Goal: Information Seeking & Learning: Learn about a topic

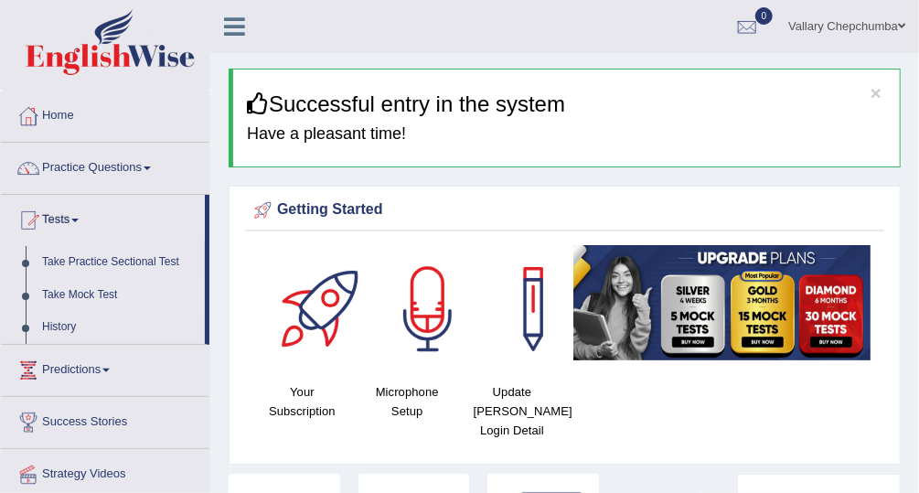
click at [92, 296] on link "Take Mock Test" at bounding box center [119, 295] width 171 height 33
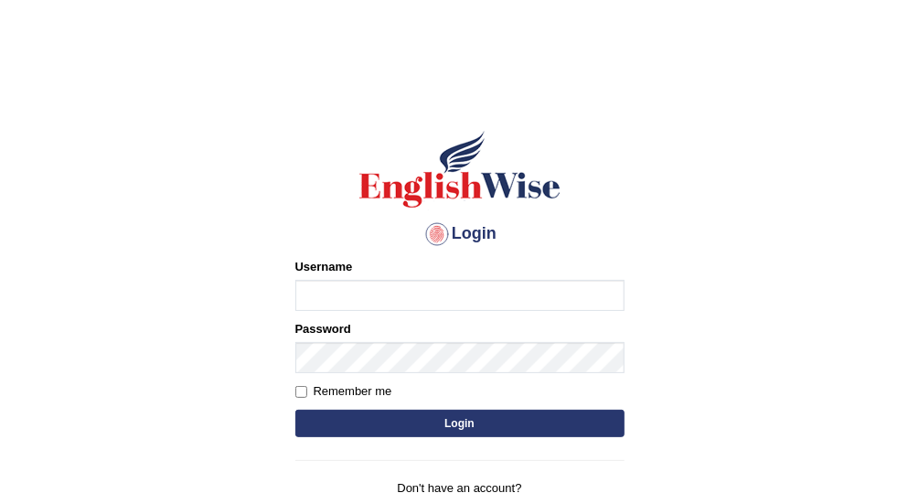
type input "Vallarie97"
click at [472, 300] on input "Vallarie97" at bounding box center [459, 295] width 329 height 31
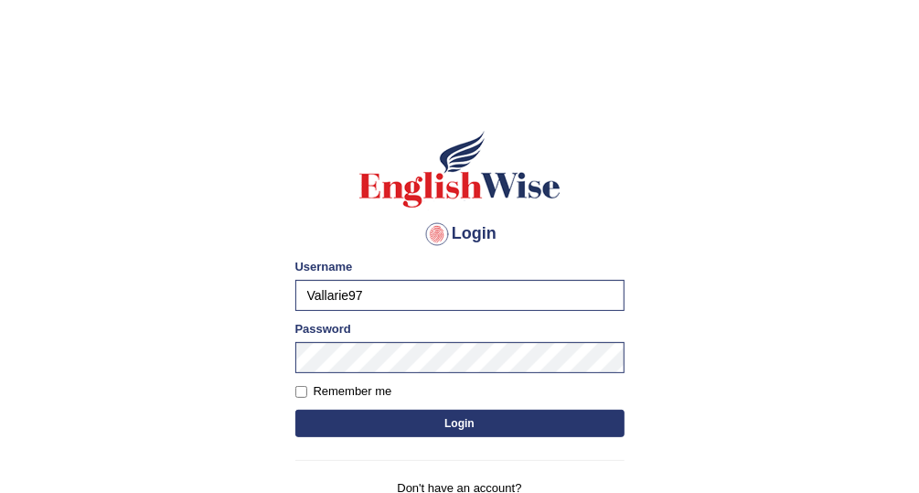
click at [540, 425] on button "Login" at bounding box center [459, 423] width 329 height 27
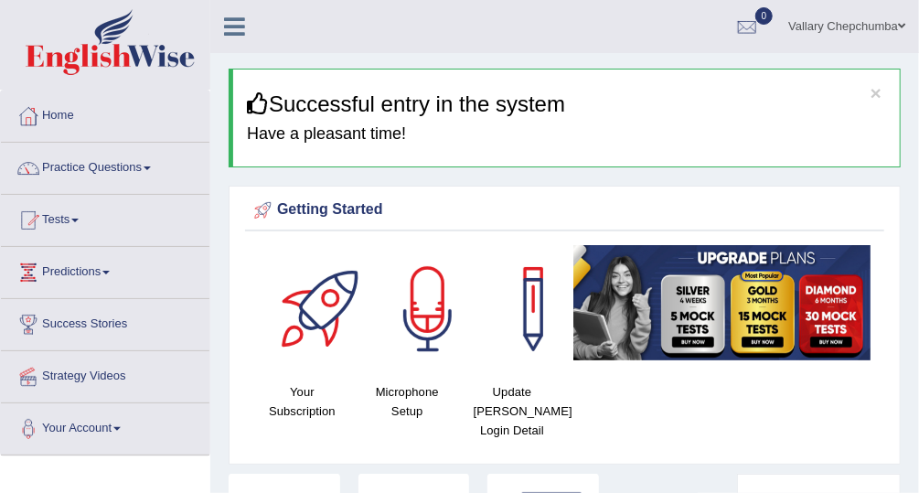
click at [70, 217] on link "Tests" at bounding box center [105, 218] width 209 height 46
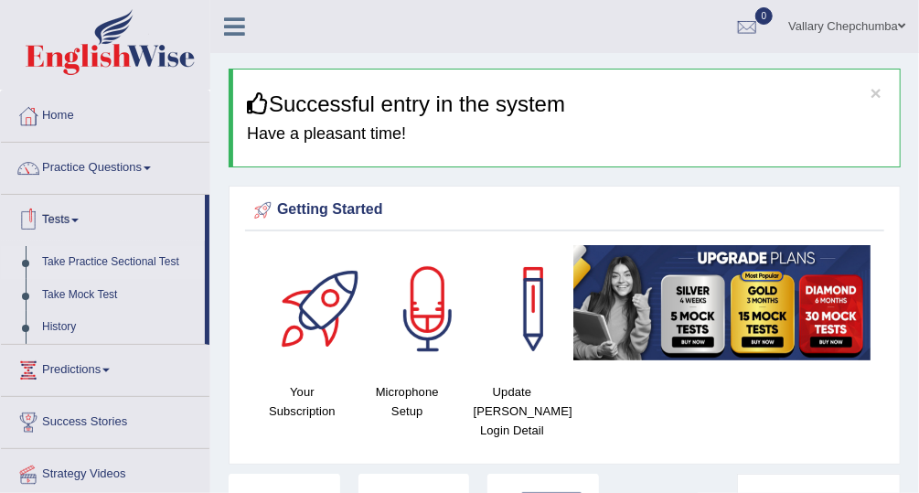
click at [155, 264] on link "Take Practice Sectional Test" at bounding box center [119, 262] width 171 height 33
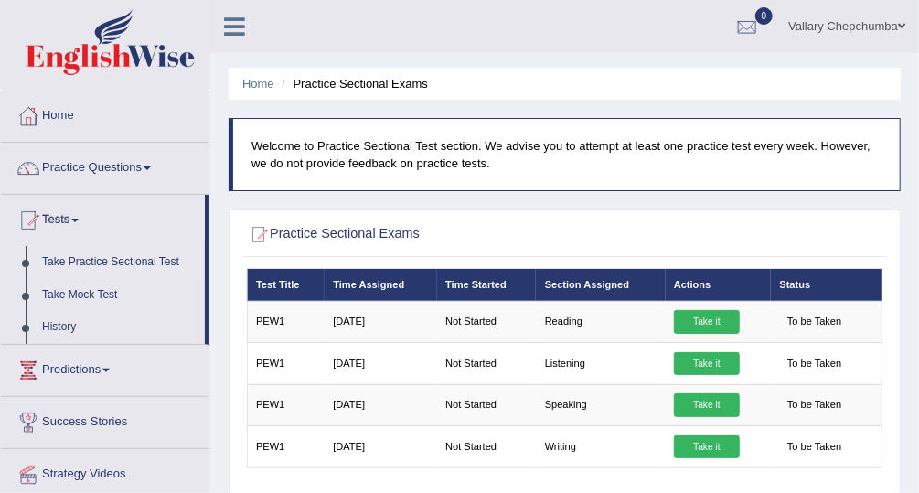
click at [153, 262] on link "Take Practice Sectional Test" at bounding box center [119, 262] width 171 height 33
click at [112, 293] on link "Take Mock Test" at bounding box center [119, 295] width 171 height 33
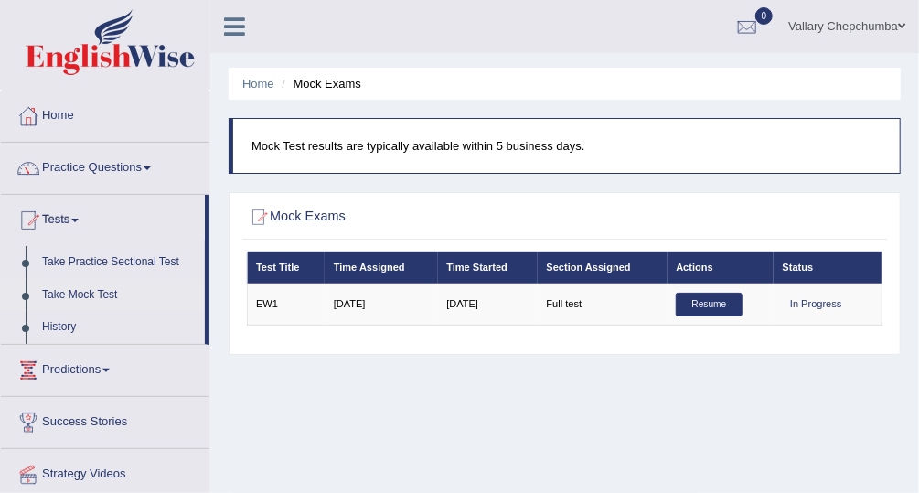
click at [110, 369] on span at bounding box center [105, 371] width 7 height 4
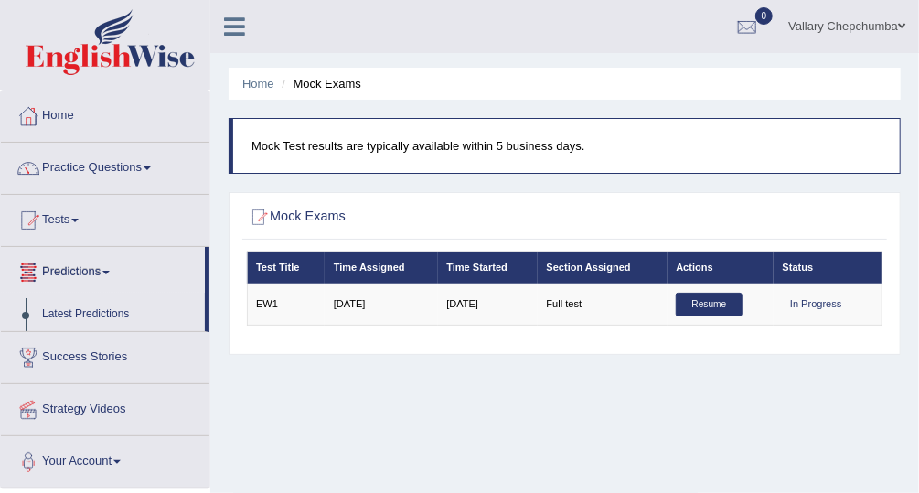
click at [144, 177] on link "Practice Questions" at bounding box center [105, 166] width 209 height 46
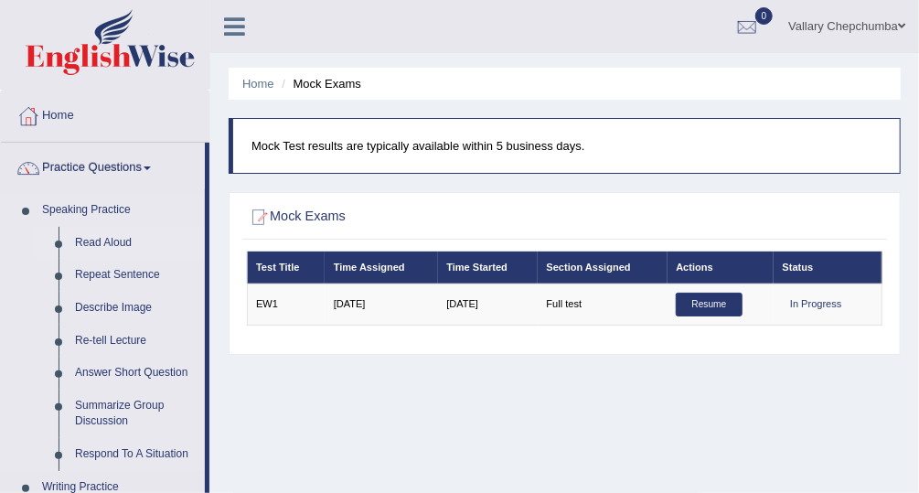
click at [155, 240] on link "Read Aloud" at bounding box center [136, 243] width 138 height 33
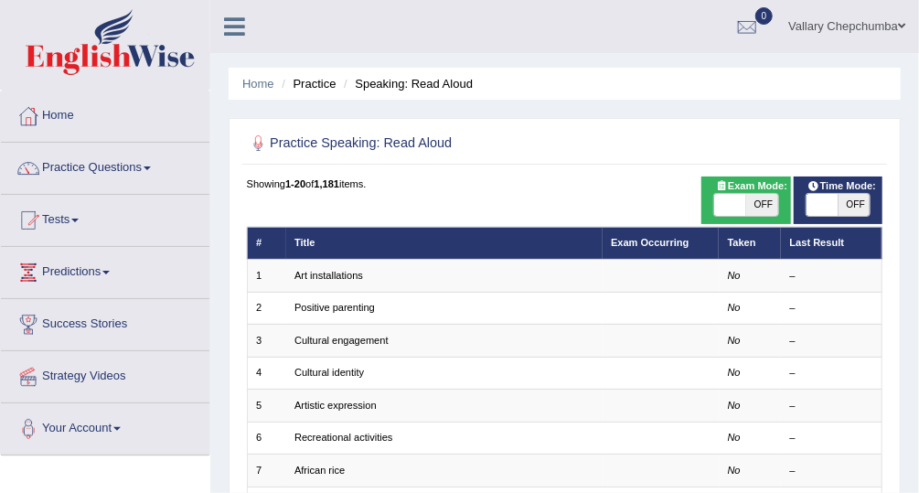
click at [151, 166] on span at bounding box center [147, 168] width 7 height 4
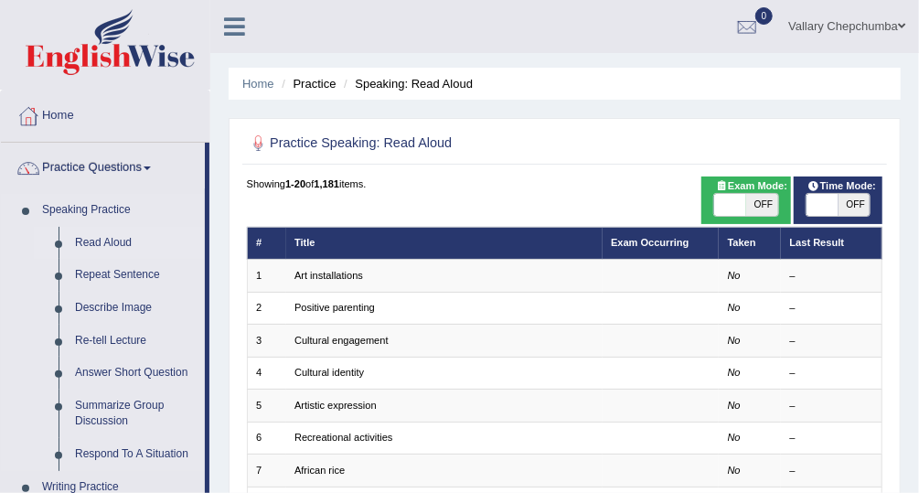
click at [123, 239] on link "Read Aloud" at bounding box center [136, 243] width 138 height 33
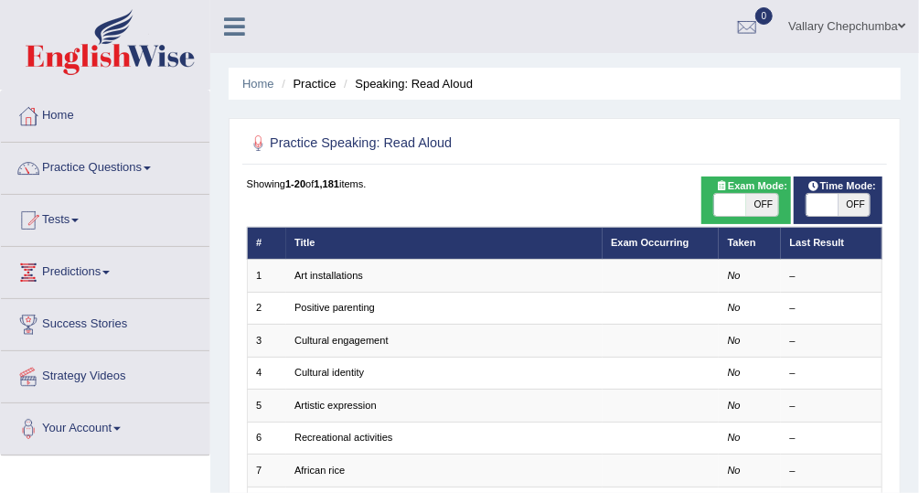
click at [758, 202] on span "OFF" at bounding box center [762, 205] width 32 height 22
checkbox input "true"
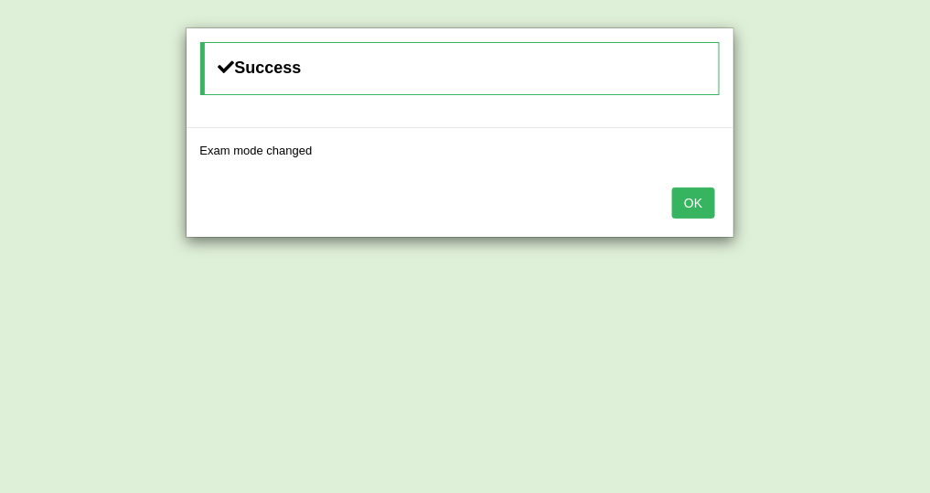
click at [706, 203] on button "OK" at bounding box center [693, 202] width 42 height 31
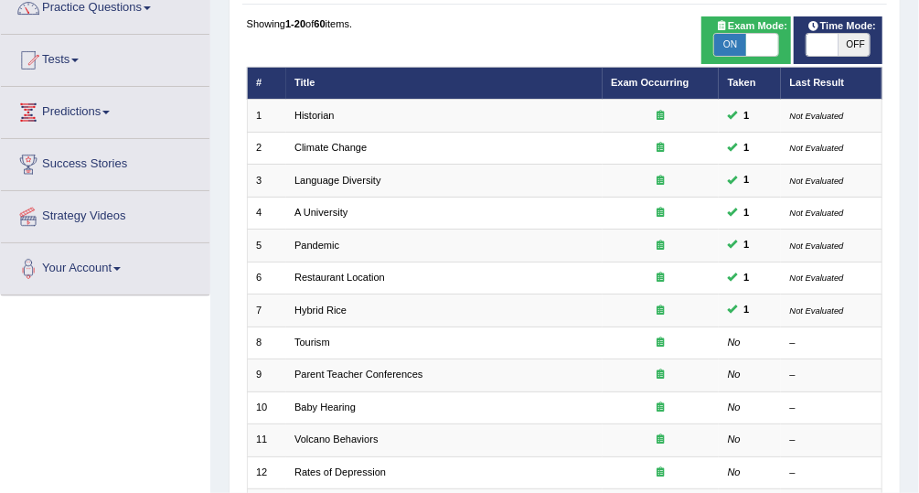
scroll to position [144, 0]
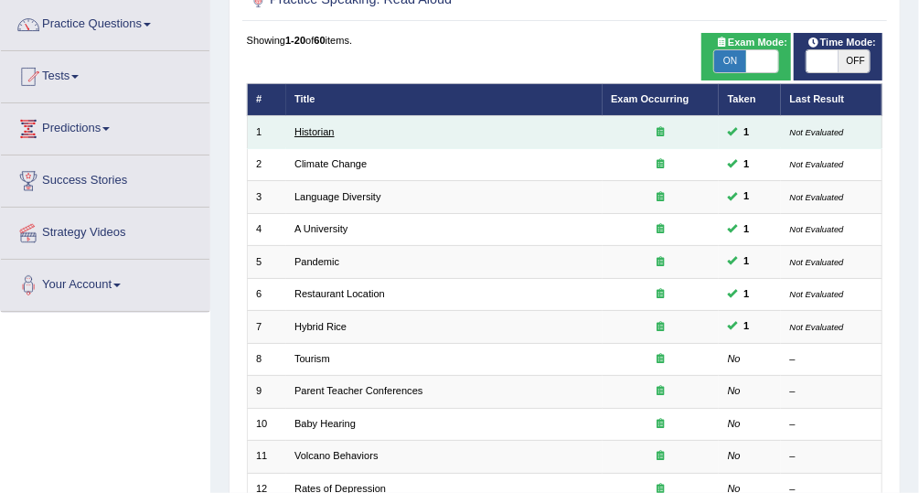
click at [313, 129] on link "Historian" at bounding box center [314, 131] width 40 height 11
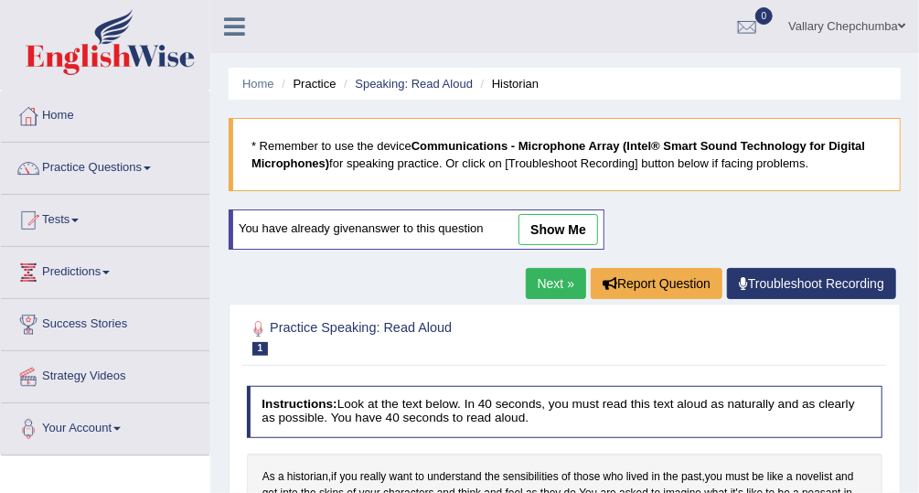
click at [234, 34] on icon at bounding box center [234, 27] width 21 height 24
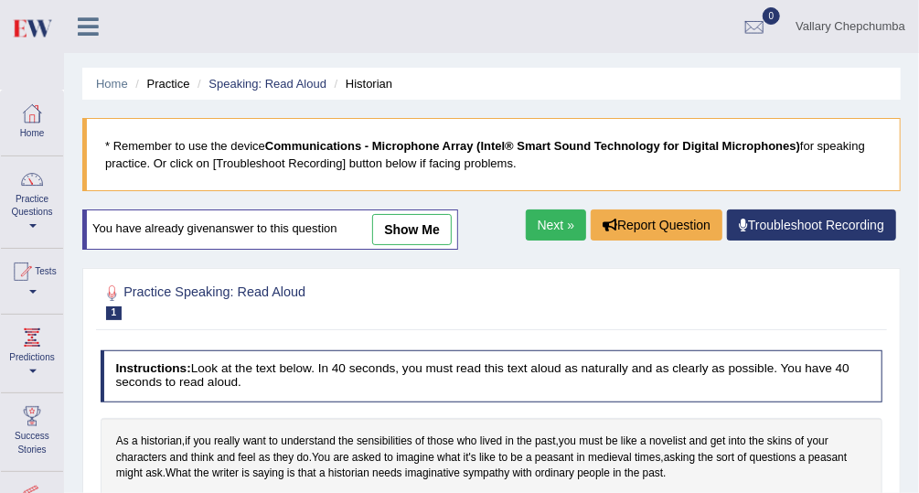
click at [158, 86] on li "Practice" at bounding box center [160, 83] width 59 height 17
click at [282, 88] on link "Speaking: Read Aloud" at bounding box center [268, 84] width 118 height 14
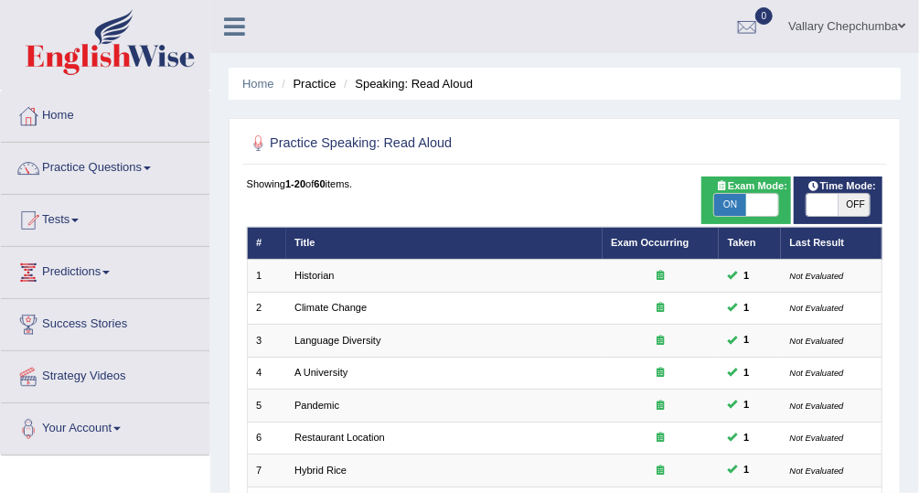
click at [151, 167] on span at bounding box center [147, 168] width 7 height 4
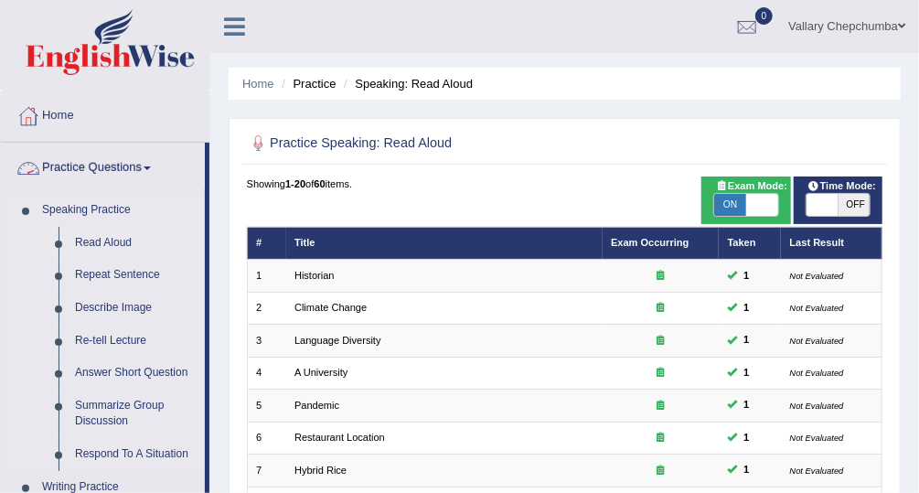
click at [127, 206] on link "Speaking Practice" at bounding box center [119, 210] width 171 height 33
click at [271, 87] on link "Home" at bounding box center [258, 84] width 32 height 14
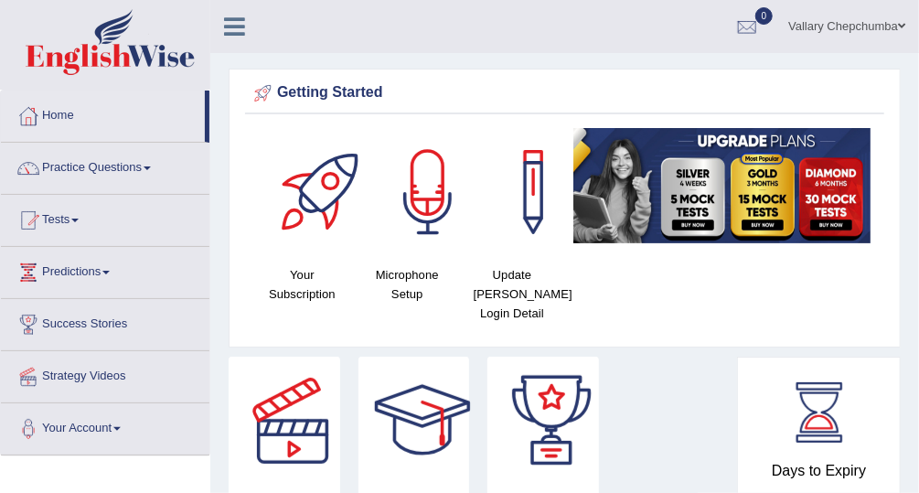
click at [79, 219] on span at bounding box center [74, 221] width 7 height 4
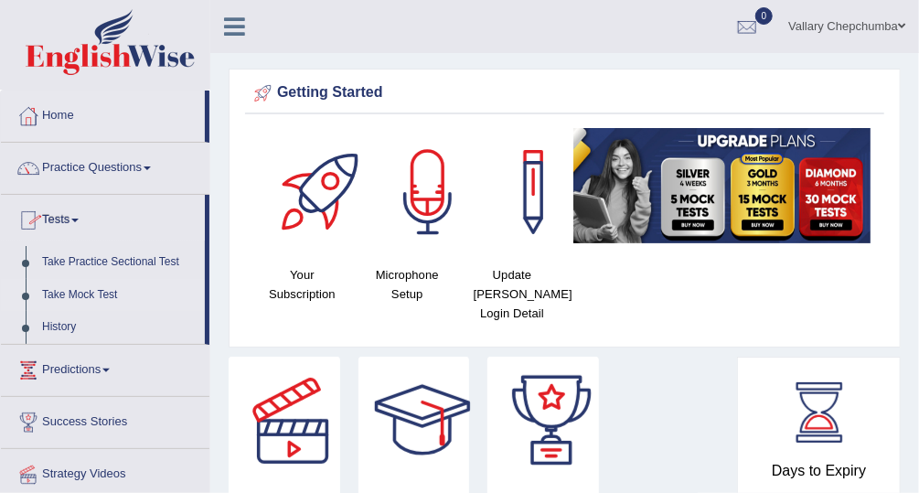
click at [103, 296] on link "Take Mock Test" at bounding box center [119, 295] width 171 height 33
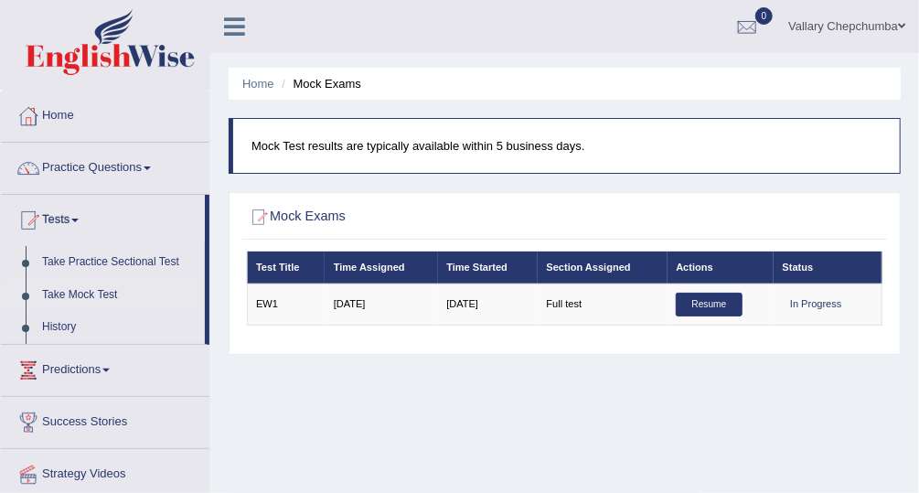
click at [79, 219] on span at bounding box center [74, 221] width 7 height 4
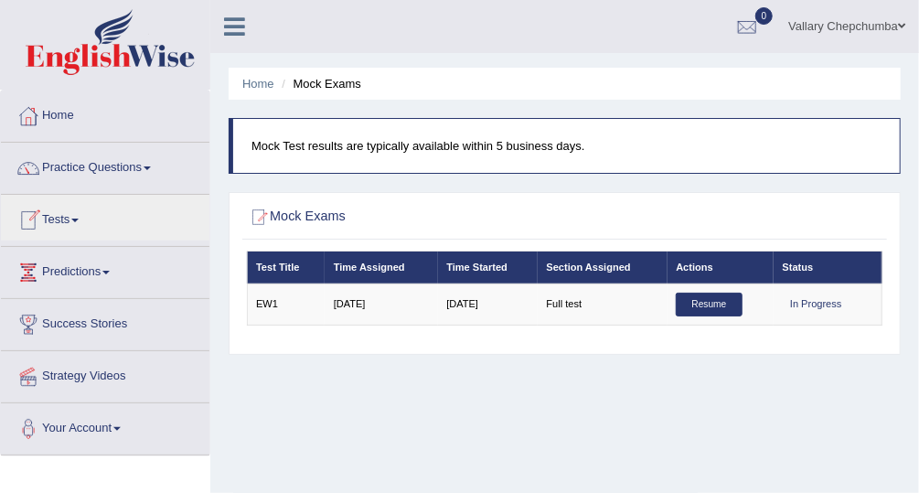
click at [151, 167] on span at bounding box center [147, 168] width 7 height 4
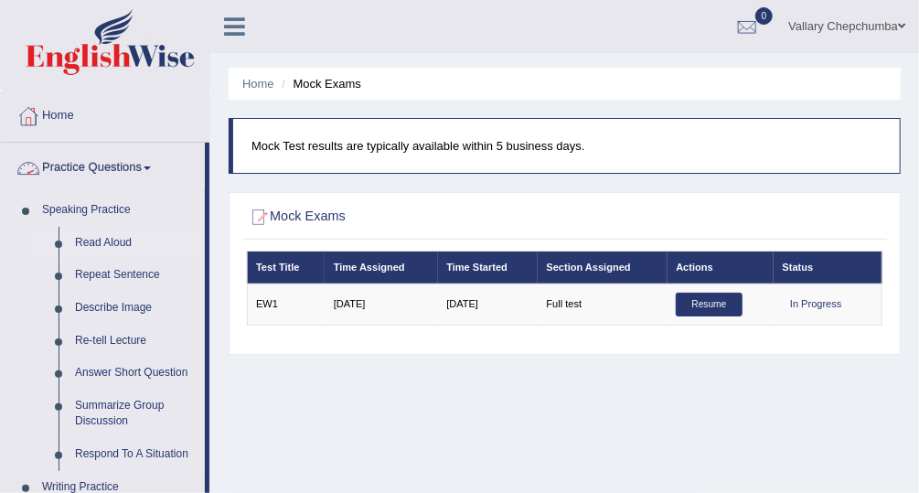
click at [115, 241] on link "Read Aloud" at bounding box center [136, 243] width 138 height 33
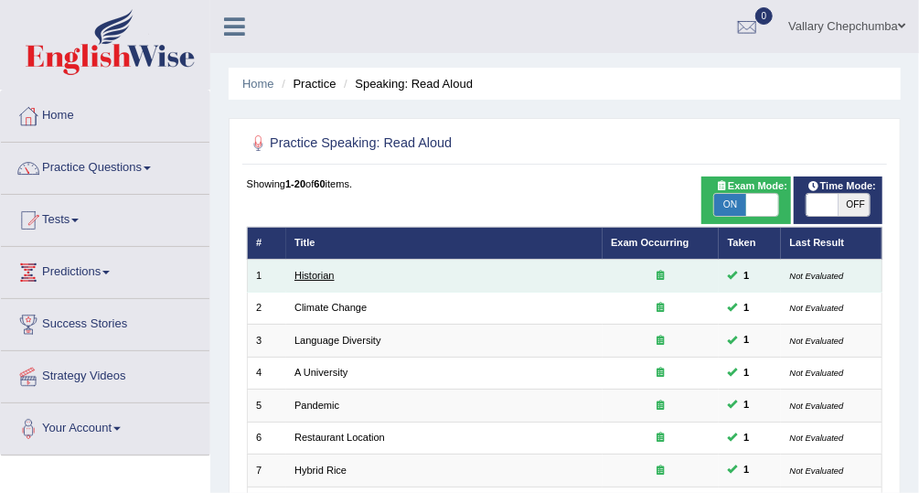
click at [324, 275] on link "Historian" at bounding box center [314, 275] width 40 height 11
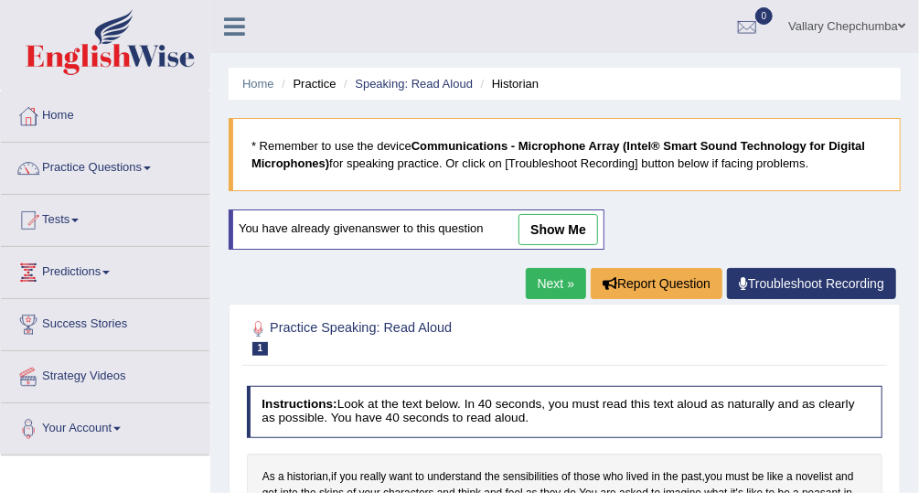
click at [151, 166] on span at bounding box center [147, 168] width 7 height 4
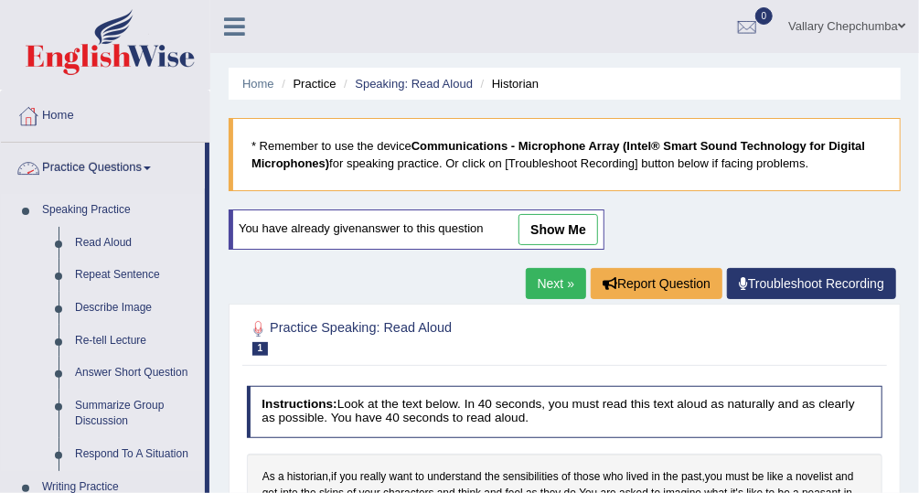
click at [133, 208] on link "Speaking Practice" at bounding box center [119, 210] width 171 height 33
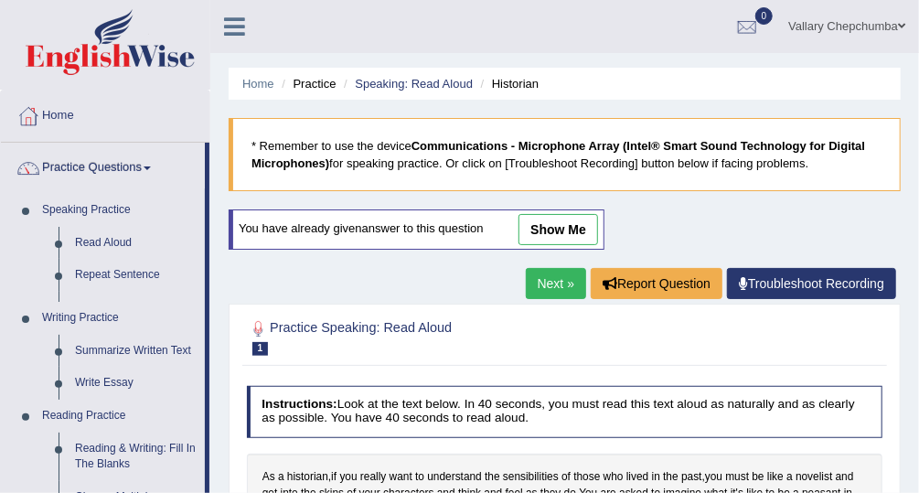
click at [181, 130] on link "Home" at bounding box center [105, 114] width 209 height 46
